Goal: Use online tool/utility: Use online tool/utility

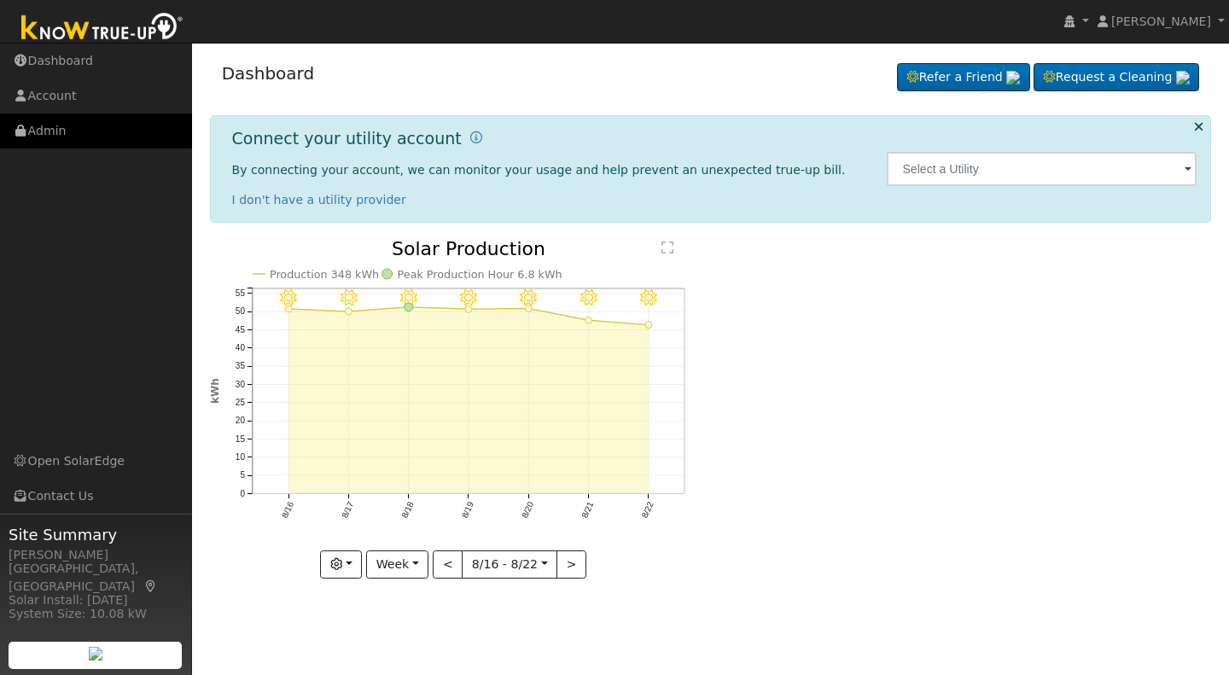
click at [43, 129] on link "Admin" at bounding box center [96, 131] width 192 height 35
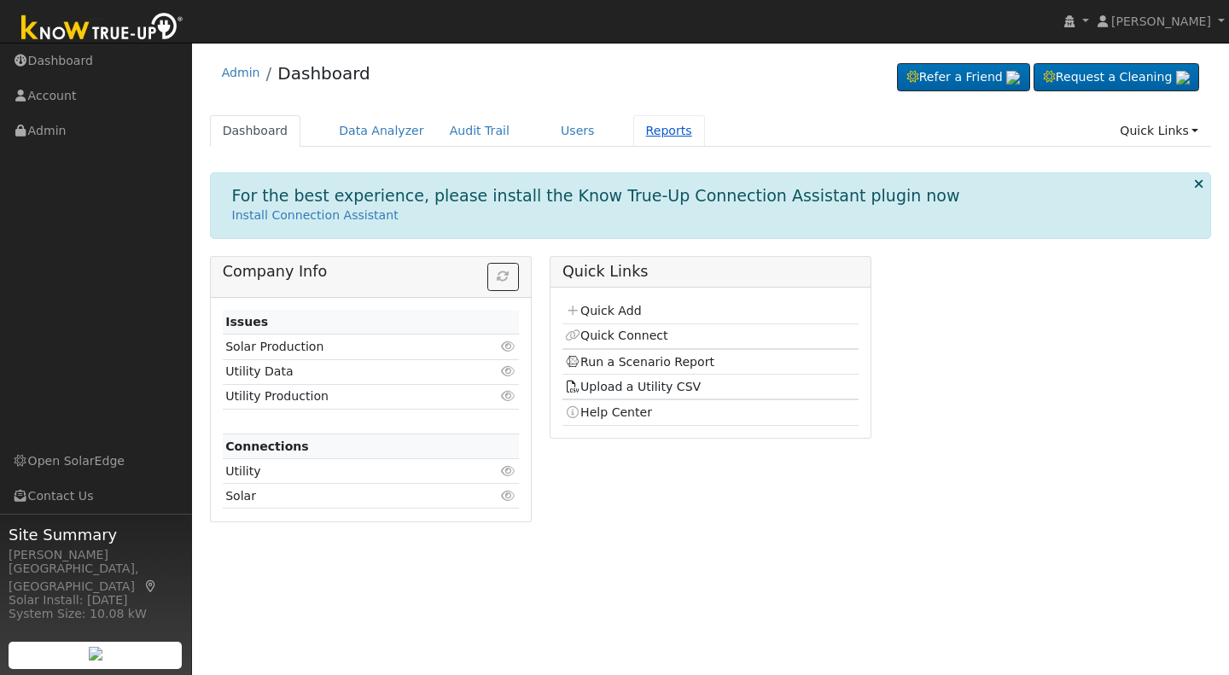
click at [634, 125] on link "Reports" at bounding box center [670, 131] width 72 height 32
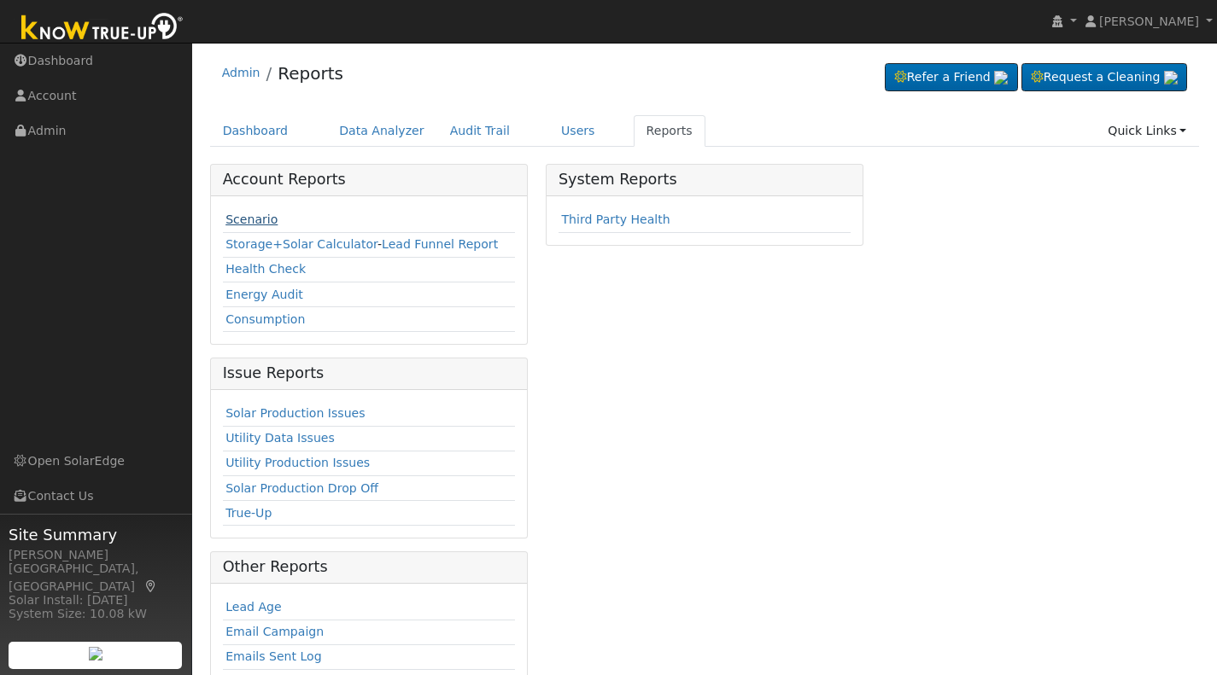
click at [262, 225] on link "Scenario" at bounding box center [251, 220] width 52 height 14
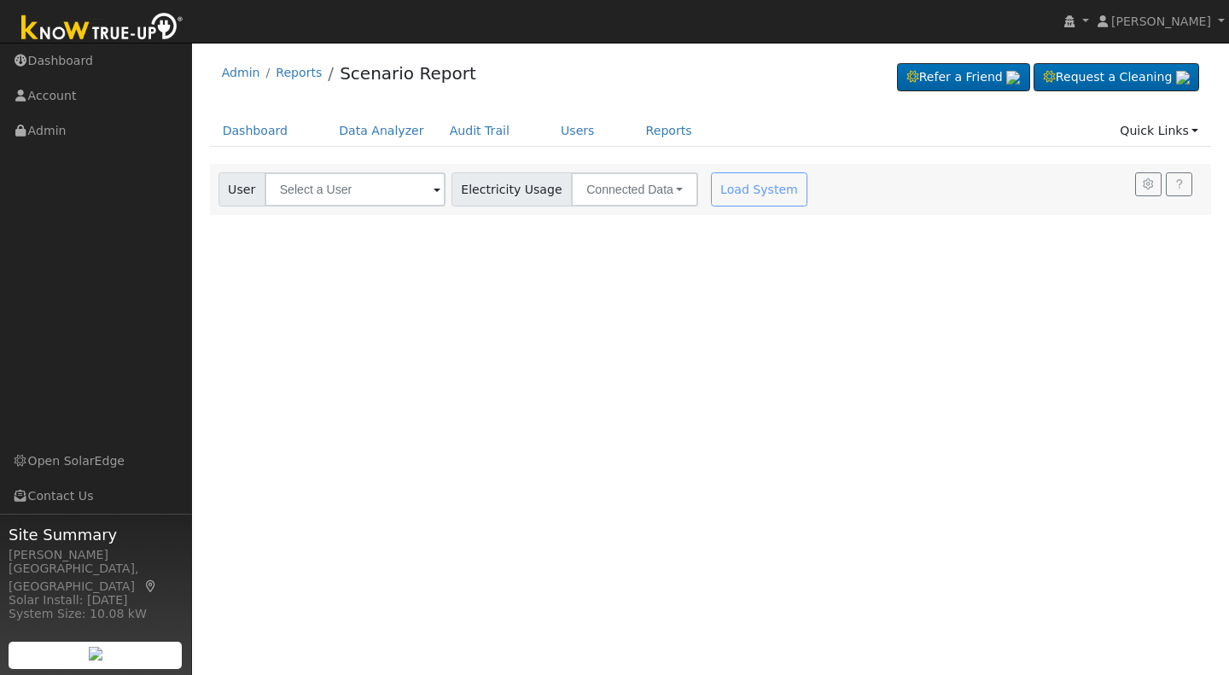
click at [434, 193] on span at bounding box center [437, 191] width 7 height 20
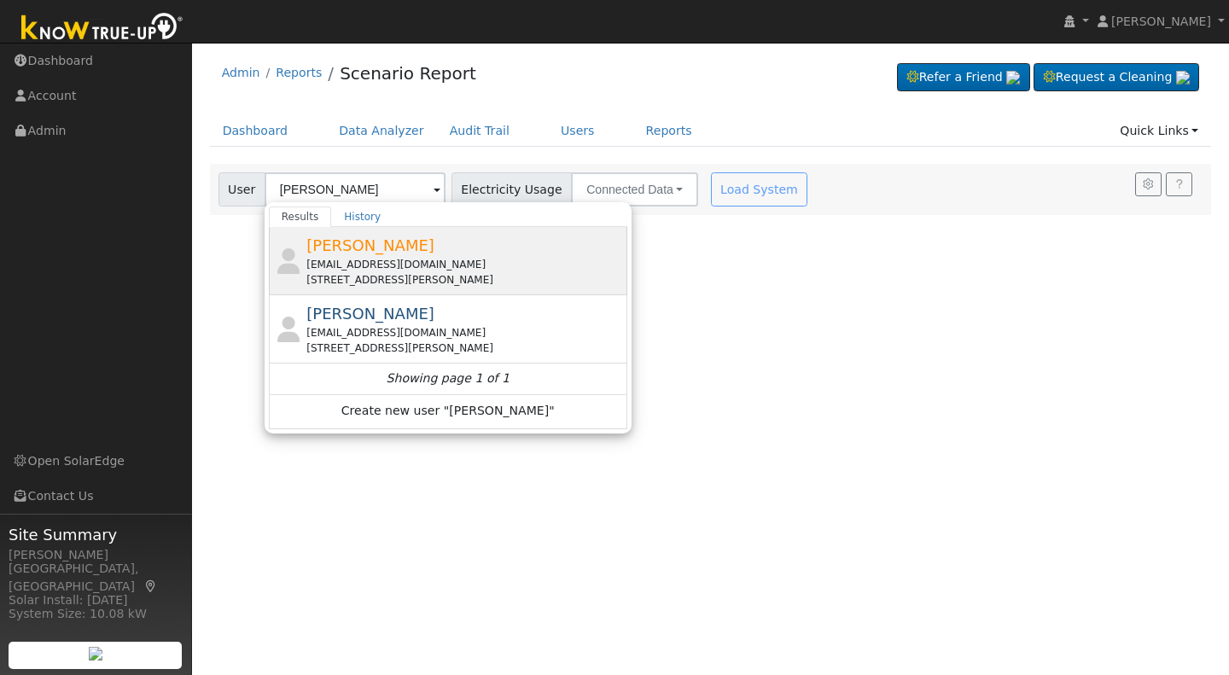
click at [347, 248] on span "[PERSON_NAME]" at bounding box center [371, 246] width 128 height 18
type input "[PERSON_NAME]"
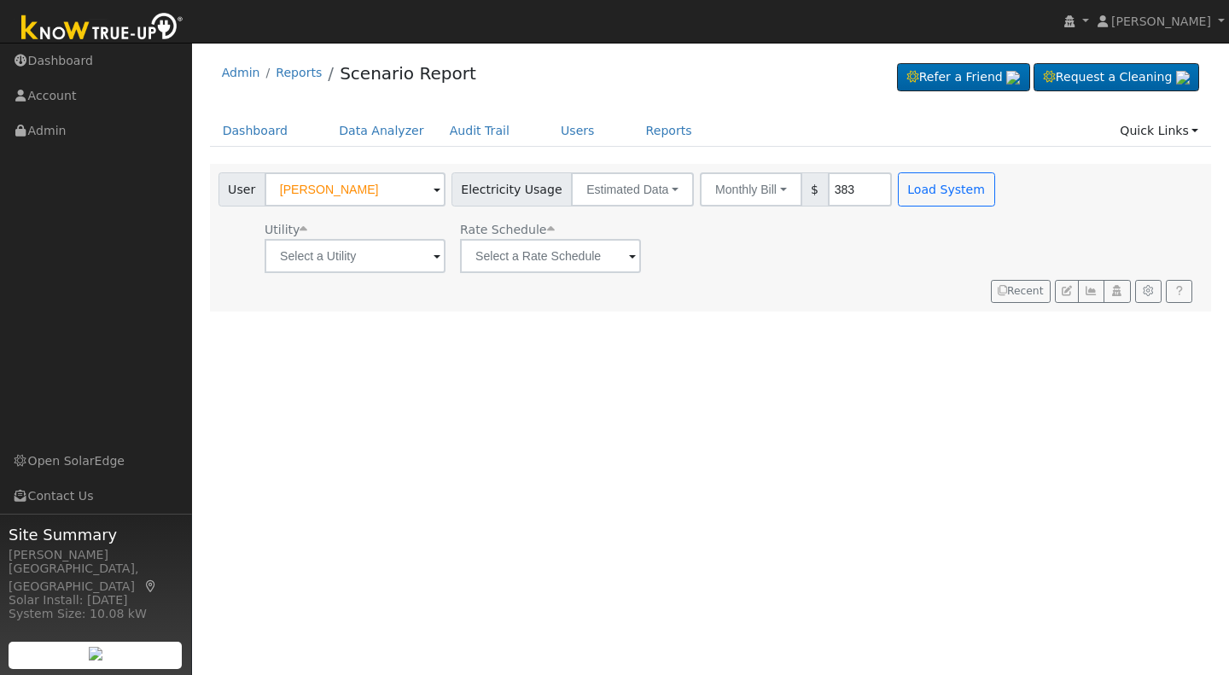
click at [884, 237] on div "Utility Rate Schedule" at bounding box center [608, 244] width 787 height 58
type input "363"
click at [898, 191] on button "Load System" at bounding box center [946, 189] width 97 height 34
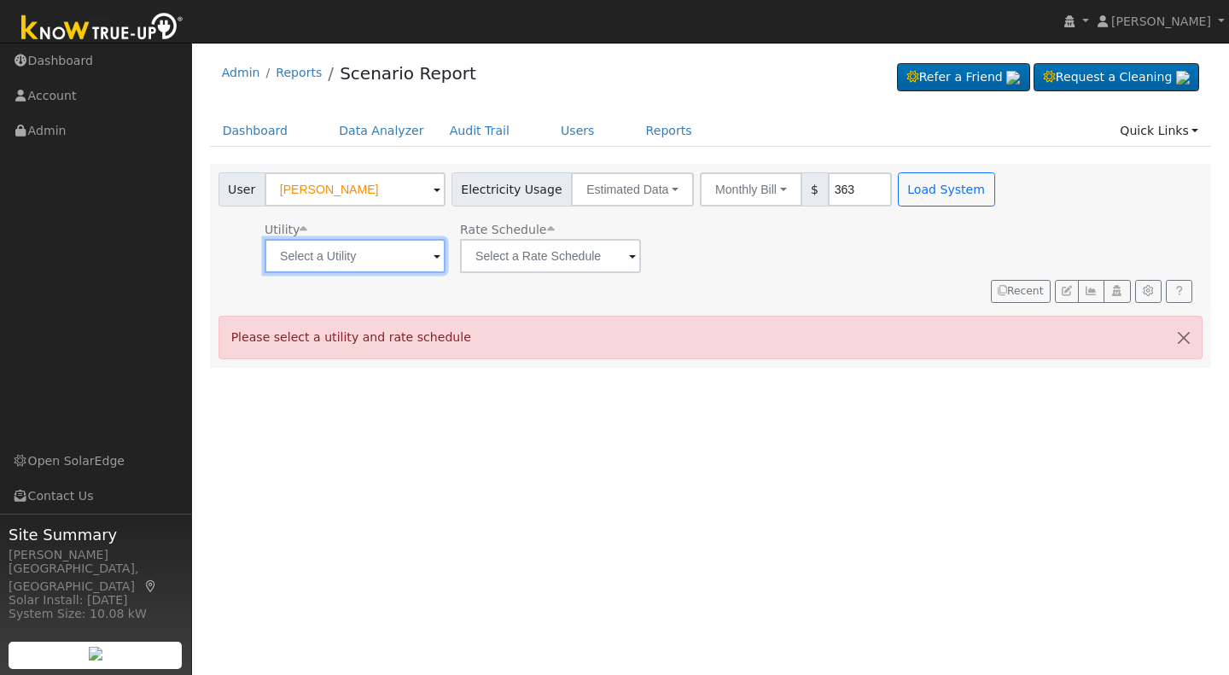
click at [427, 257] on input "text" at bounding box center [355, 256] width 181 height 34
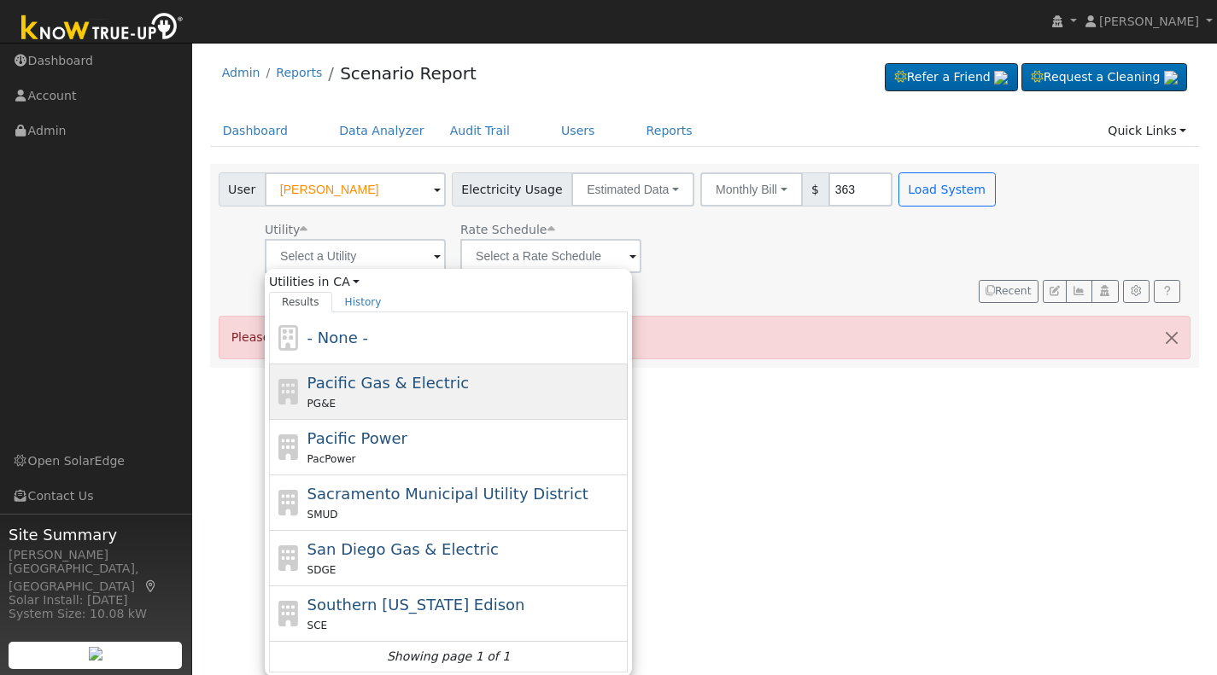
click at [427, 396] on div "PG&E" at bounding box center [465, 403] width 317 height 18
type input "Pacific Gas & Electric"
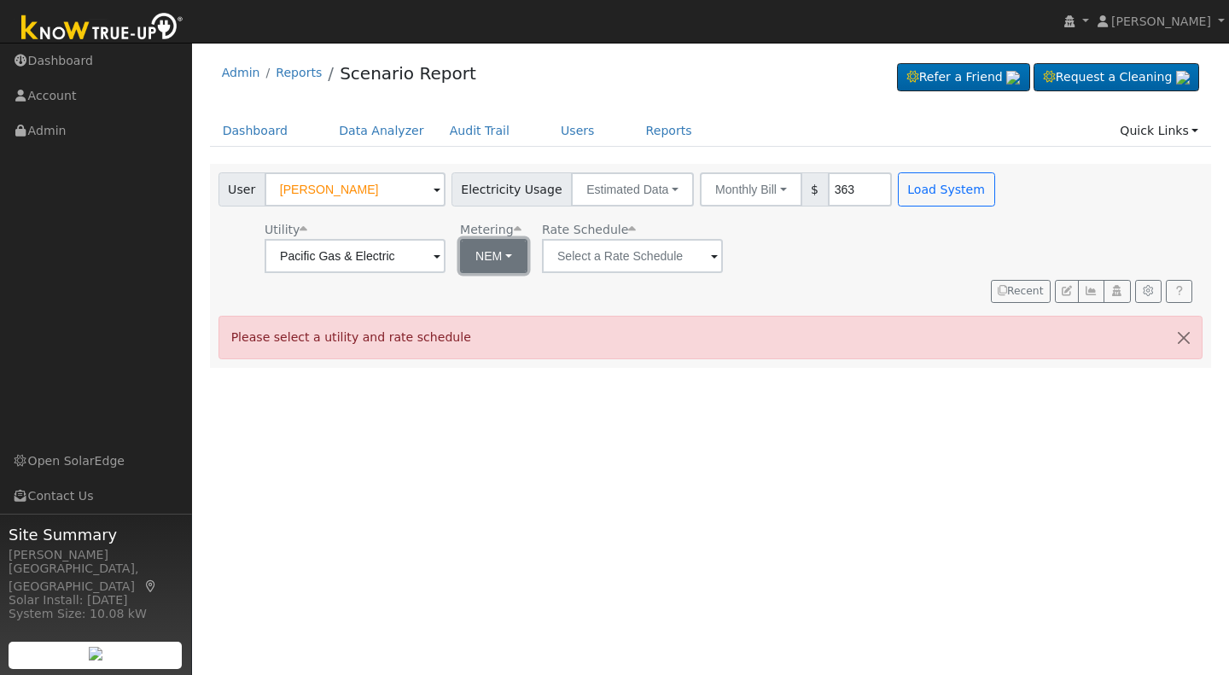
click at [508, 259] on button "NEM" at bounding box center [493, 256] width 67 height 34
click at [511, 312] on link "NBT" at bounding box center [517, 319] width 119 height 24
type input "E-ELEC"
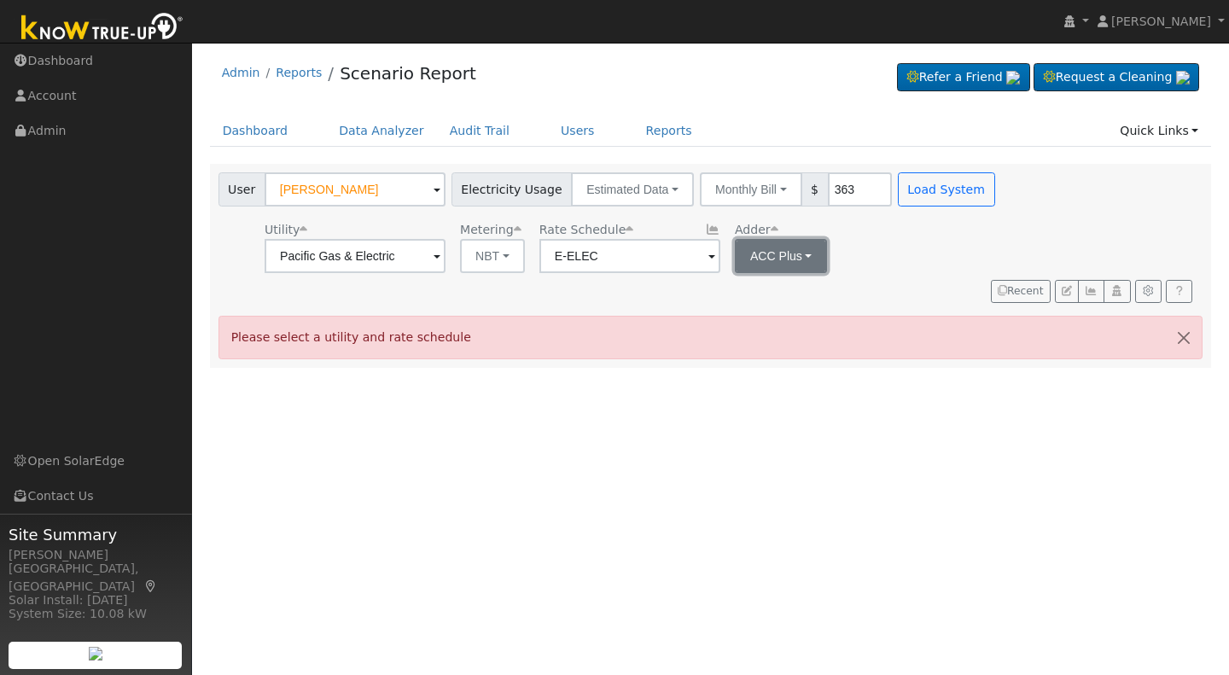
click at [758, 271] on button "ACC Plus" at bounding box center [781, 256] width 93 height 34
click at [766, 341] on link "SB-535" at bounding box center [788, 342] width 119 height 24
click at [901, 194] on button "Load System" at bounding box center [946, 189] width 97 height 34
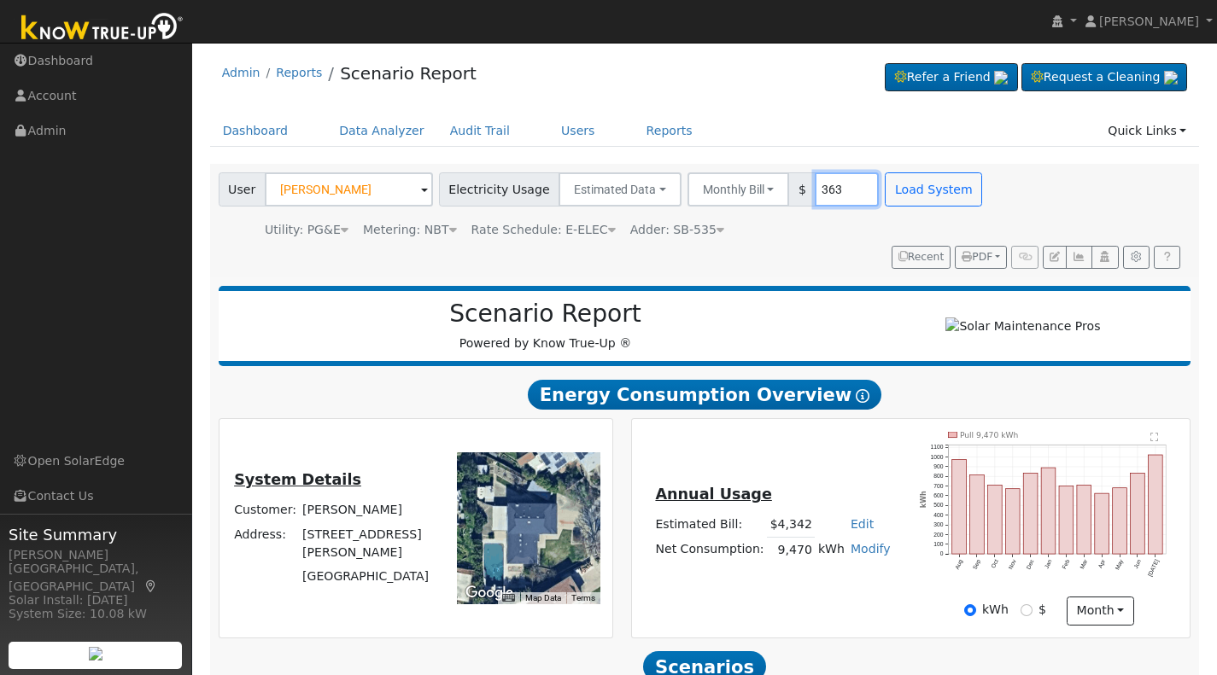
click at [822, 183] on input "363" at bounding box center [847, 189] width 64 height 34
click at [885, 194] on button "Load System" at bounding box center [933, 189] width 97 height 34
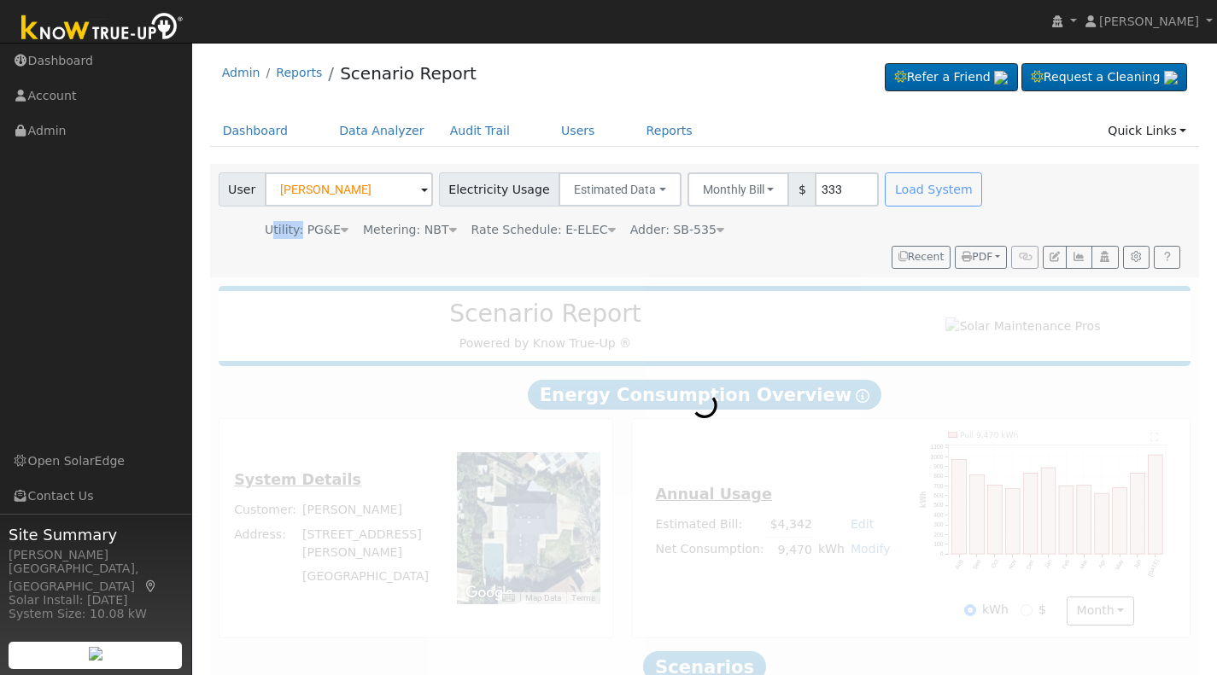
click at [885, 194] on div "Load System" at bounding box center [936, 189] width 108 height 34
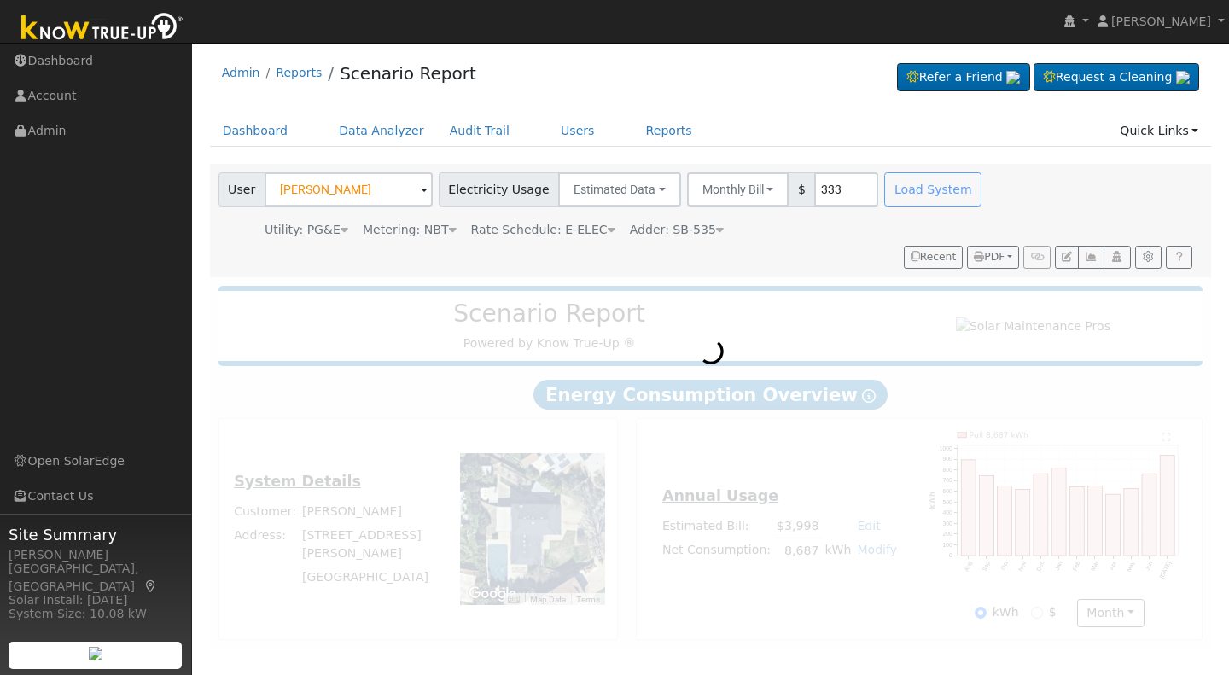
click at [885, 194] on div "Load System" at bounding box center [936, 189] width 108 height 34
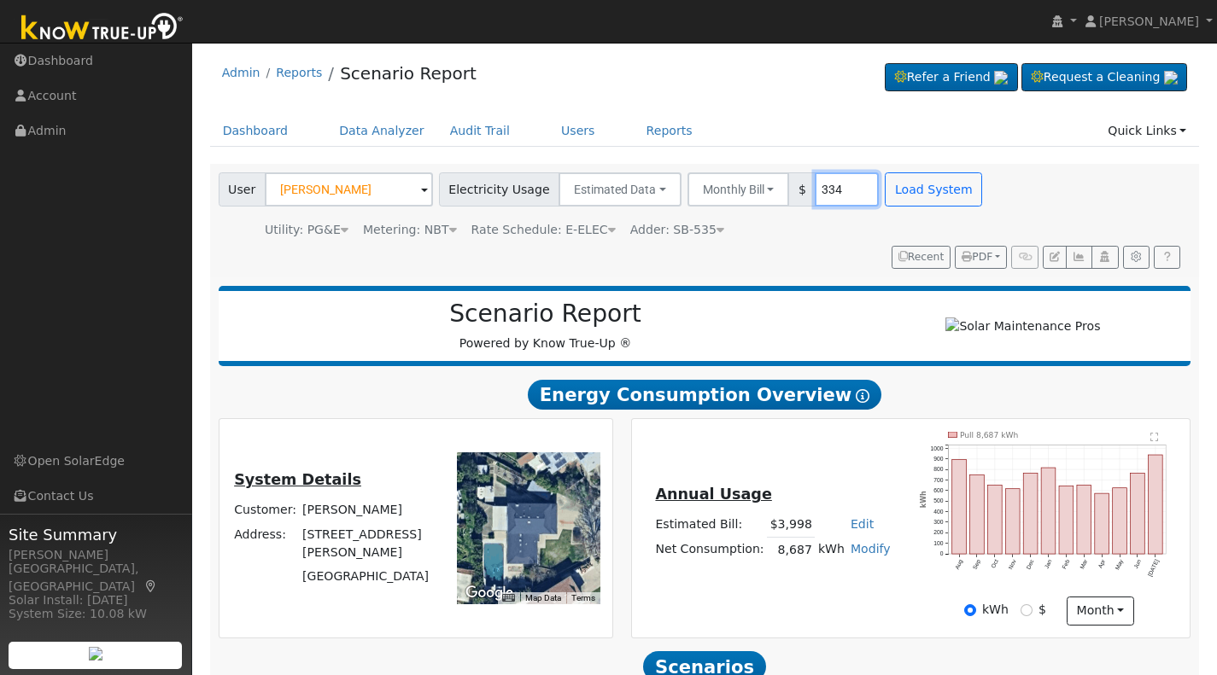
click at [836, 188] on input "334" at bounding box center [847, 189] width 64 height 34
drag, startPoint x: 814, startPoint y: 187, endPoint x: 780, endPoint y: 184, distance: 33.4
click at [780, 184] on div "Monthly Bill Annual Consumption Monthly Bill $ 334330" at bounding box center [783, 189] width 192 height 34
click at [902, 196] on button "Load System" at bounding box center [933, 189] width 97 height 34
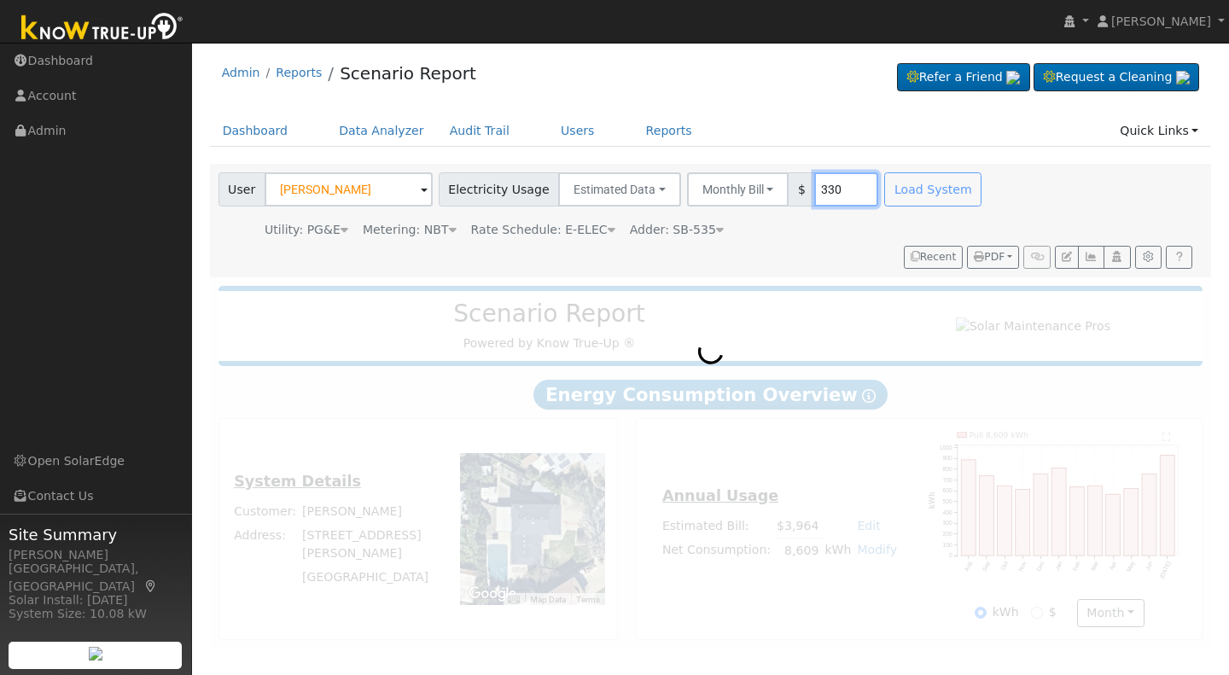
click at [826, 187] on input "330" at bounding box center [847, 189] width 64 height 34
click at [900, 187] on div "Load System" at bounding box center [936, 189] width 108 height 34
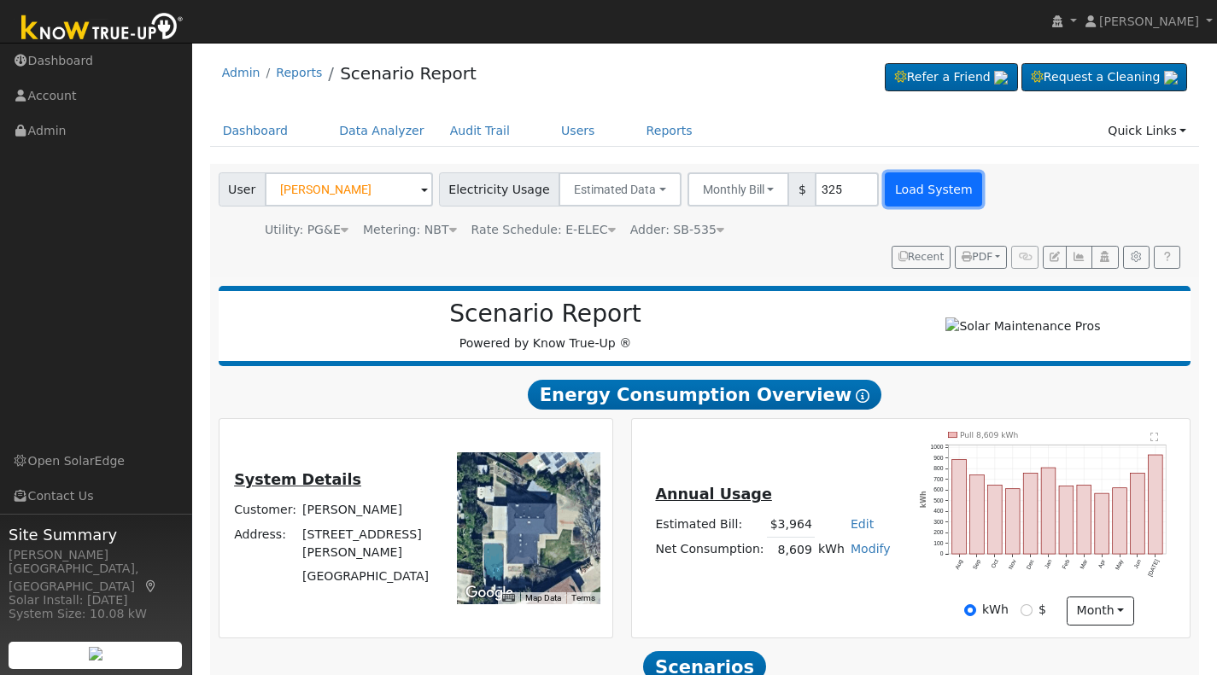
click at [896, 191] on button "Load System" at bounding box center [933, 189] width 97 height 34
click at [827, 188] on input "325" at bounding box center [847, 189] width 64 height 34
click at [896, 188] on button "Load System" at bounding box center [933, 189] width 97 height 34
click at [826, 193] on input "324" at bounding box center [847, 189] width 64 height 34
type input "325"
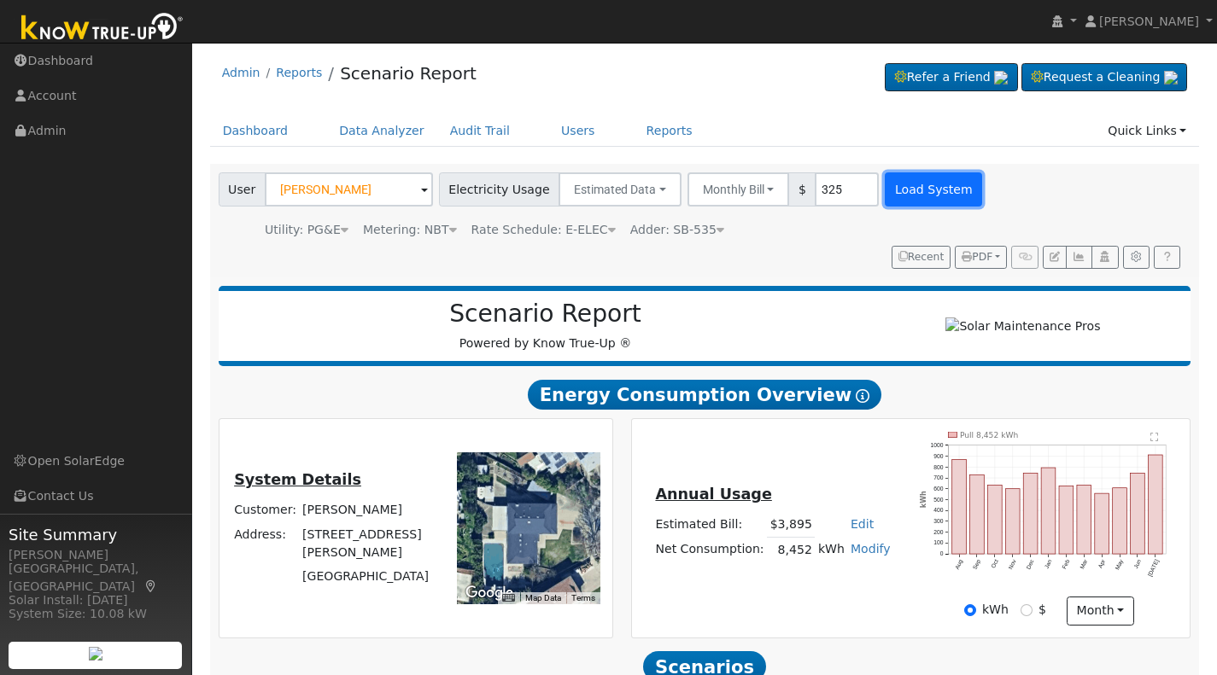
click at [885, 192] on button "Load System" at bounding box center [933, 189] width 97 height 34
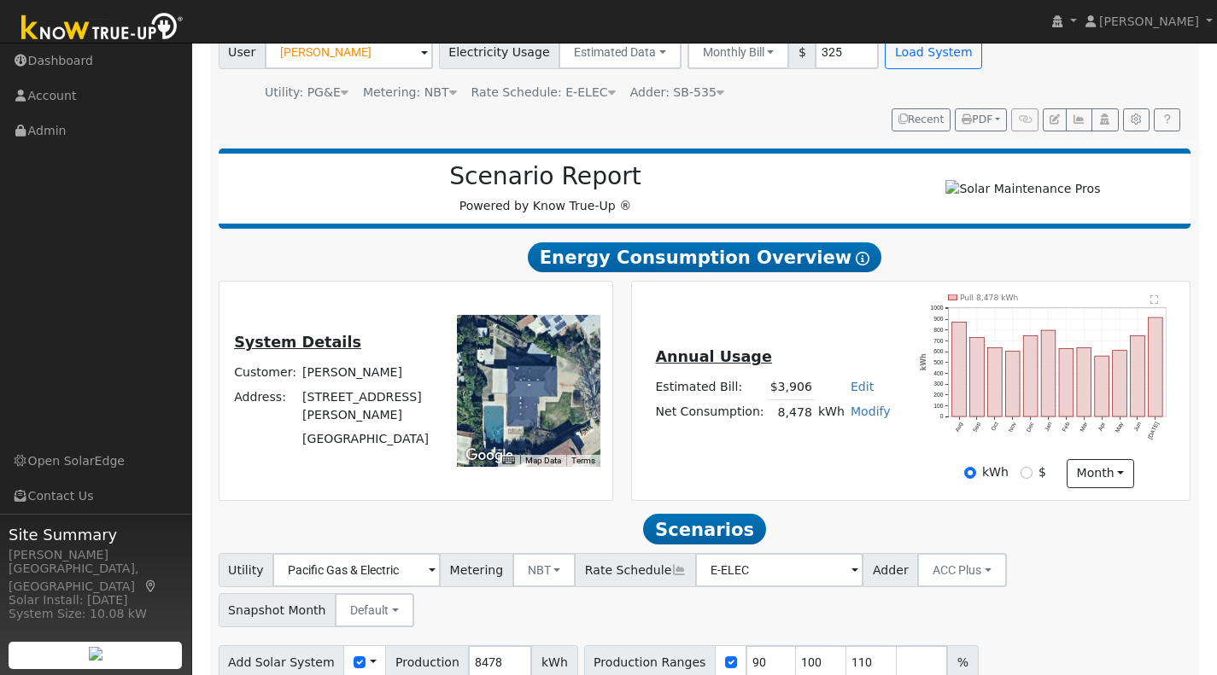
scroll to position [219, 0]
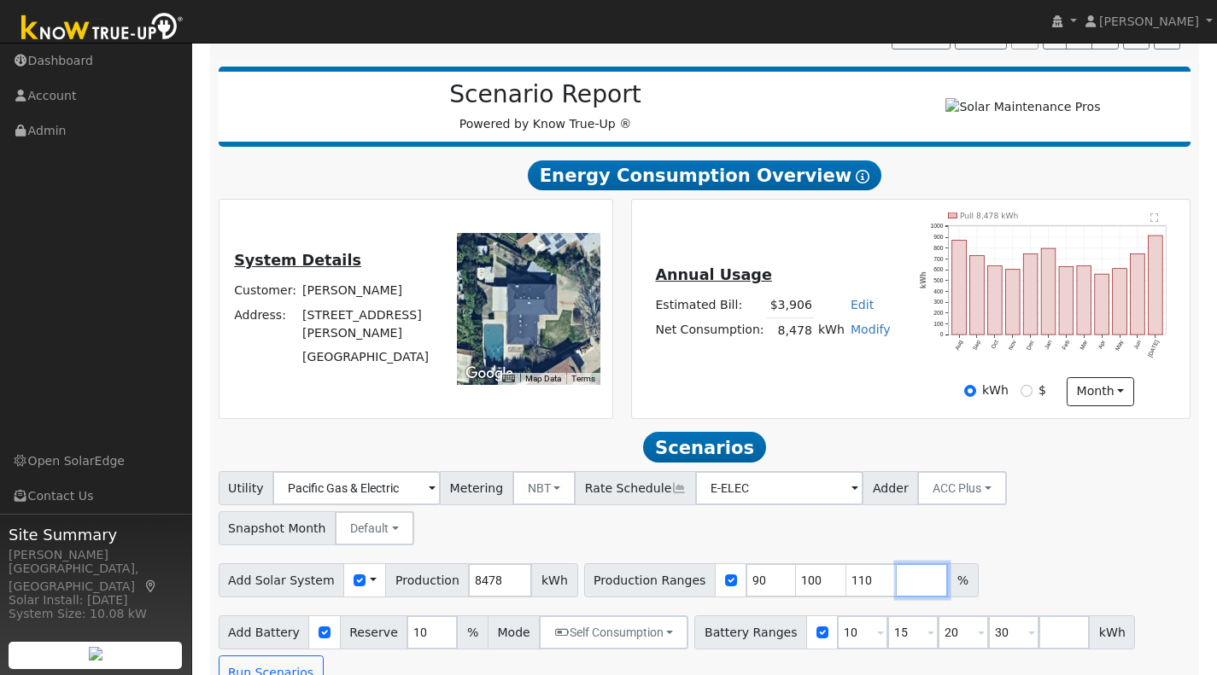
click at [897, 564] on input "number" at bounding box center [922, 581] width 51 height 34
click at [284, 656] on button "Run Scenarios" at bounding box center [271, 673] width 105 height 34
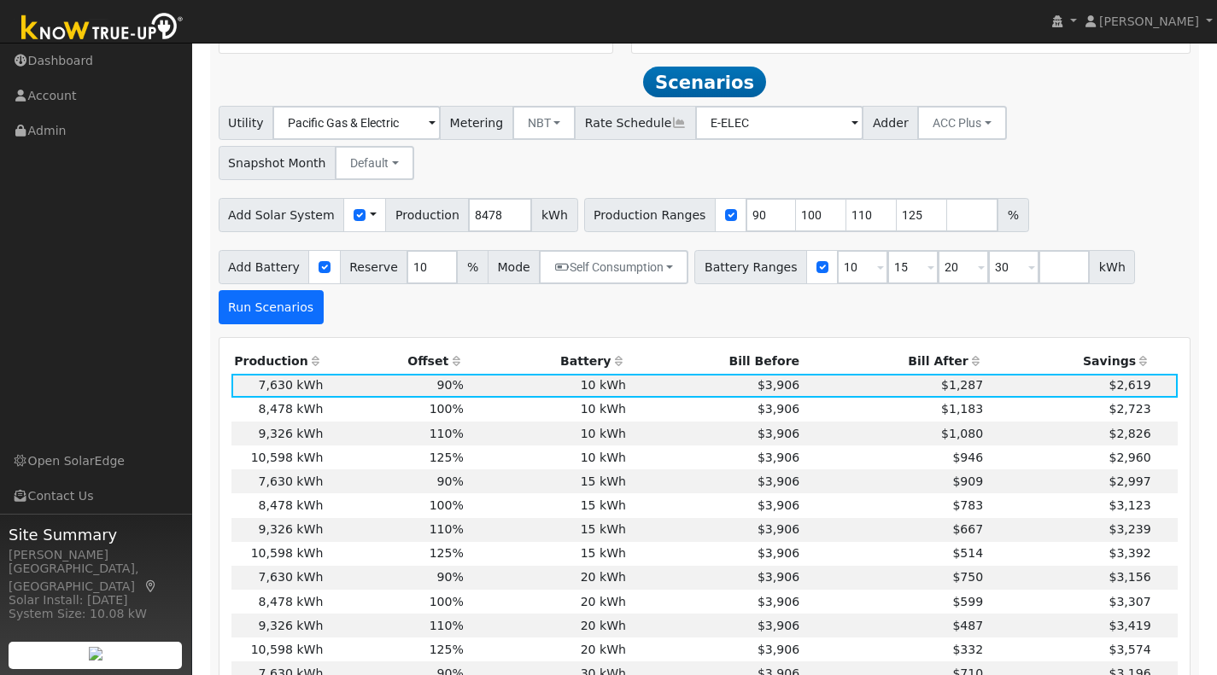
scroll to position [607, 0]
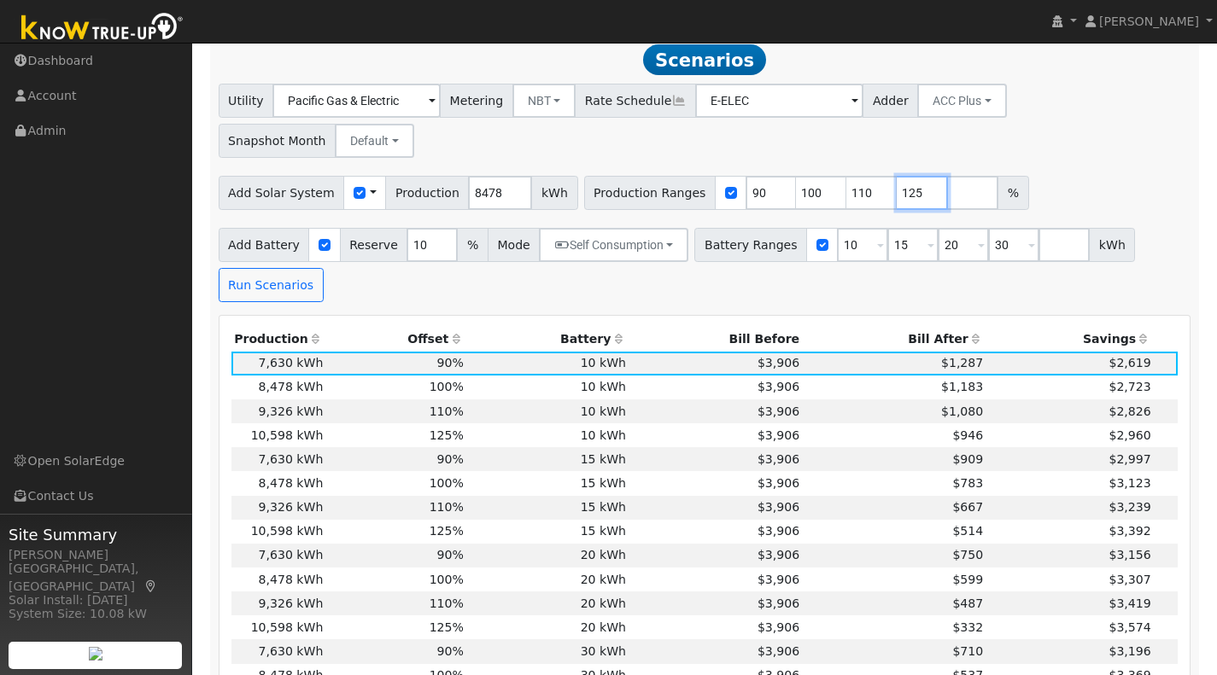
drag, startPoint x: 881, startPoint y: 160, endPoint x: 891, endPoint y: 163, distance: 10.8
click at [897, 176] on input "125" at bounding box center [922, 193] width 51 height 34
click at [260, 268] on button "Run Scenarios" at bounding box center [271, 285] width 105 height 34
click at [348, 254] on div "Add Battery Reserve 10 % Mode Self Consumption Self Consumption Peak Savings AC…" at bounding box center [704, 262] width 978 height 80
drag, startPoint x: 875, startPoint y: 159, endPoint x: 891, endPoint y: 164, distance: 17.0
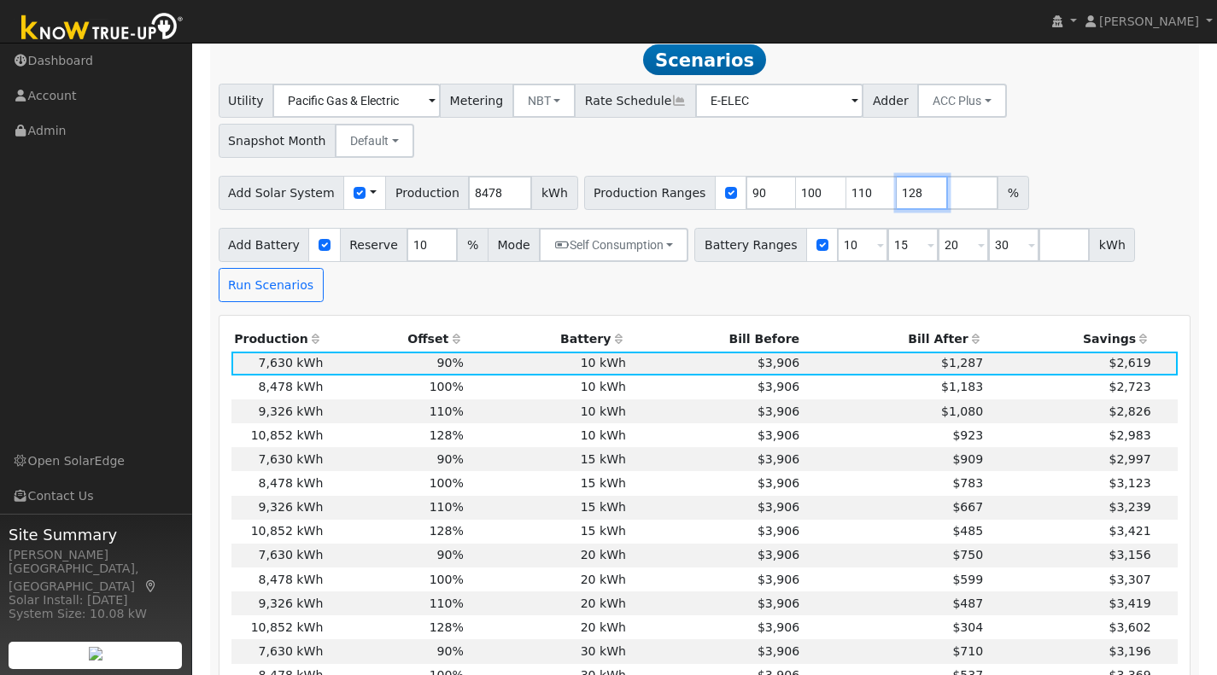
click at [897, 176] on input "128" at bounding box center [922, 193] width 51 height 34
click at [897, 176] on input "1130" at bounding box center [922, 193] width 51 height 34
type input "130"
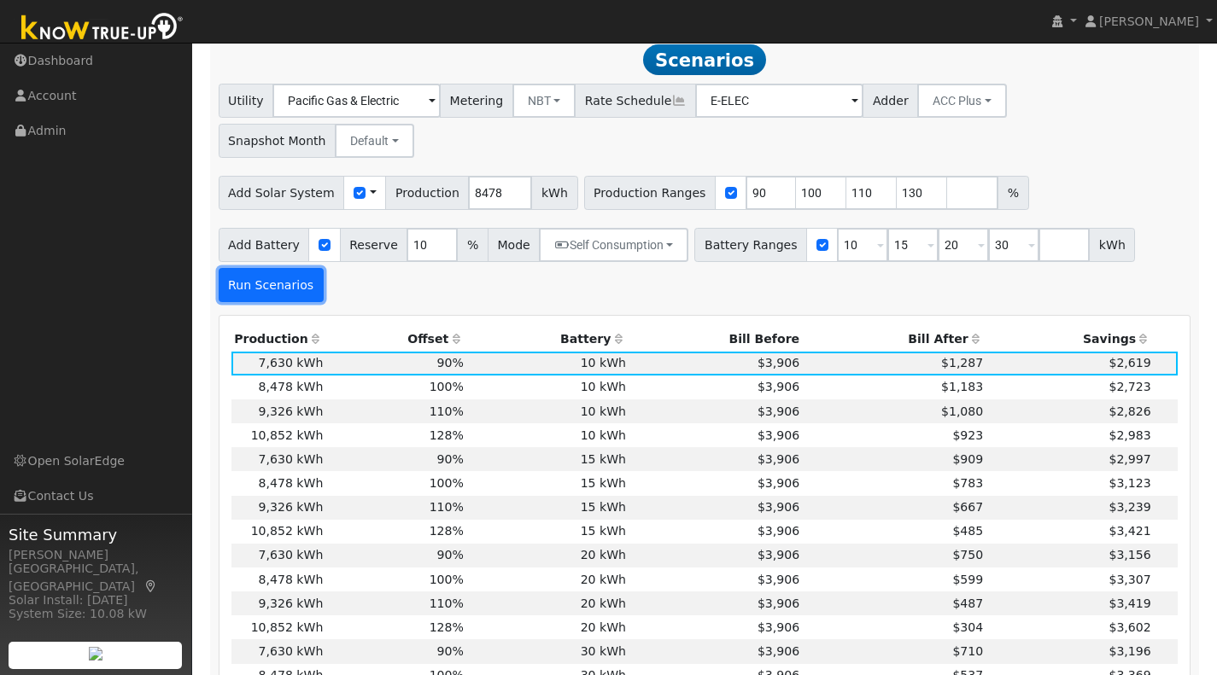
click at [262, 268] on button "Run Scenarios" at bounding box center [271, 285] width 105 height 34
click at [326, 616] on td "130%" at bounding box center [396, 628] width 141 height 24
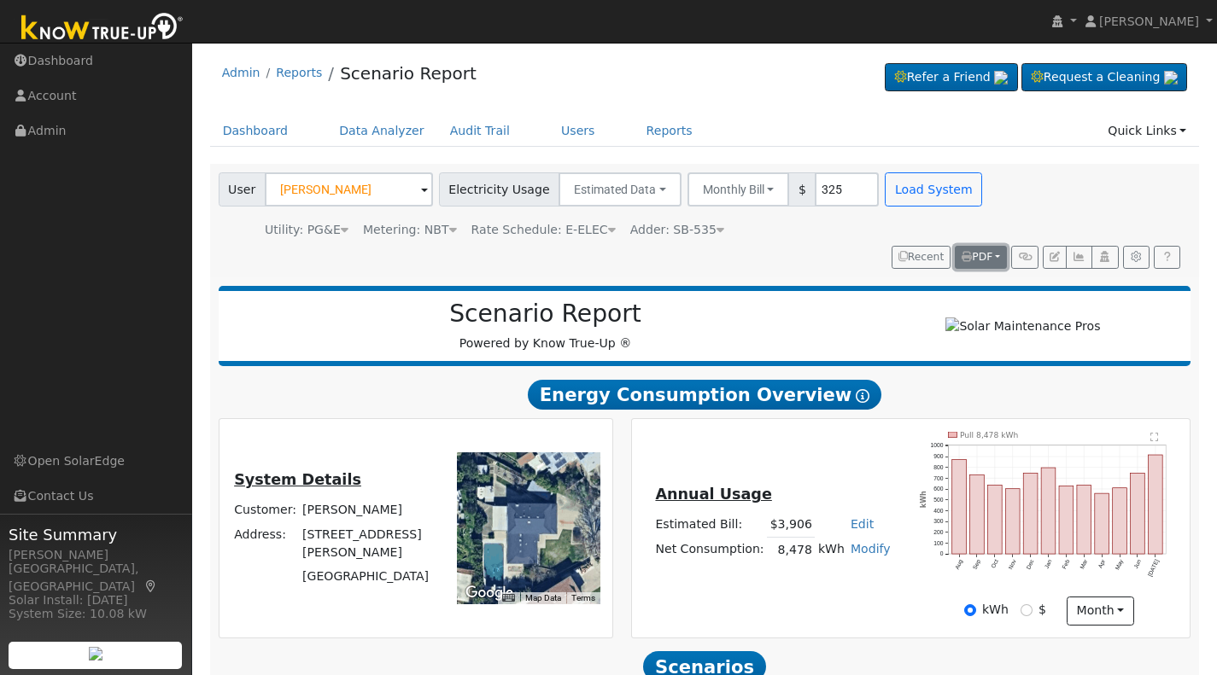
click at [973, 255] on span "PDF" at bounding box center [976, 257] width 31 height 12
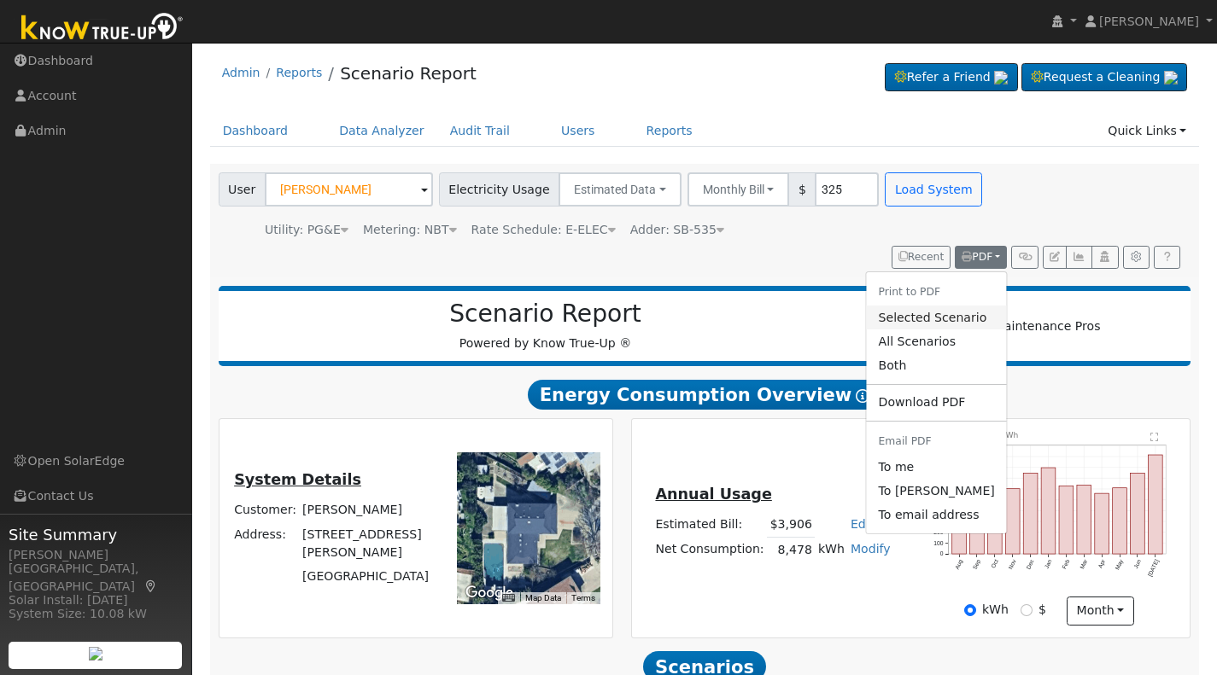
click at [908, 318] on link "Selected Scenario" at bounding box center [937, 318] width 140 height 24
